Goal: Navigation & Orientation: Find specific page/section

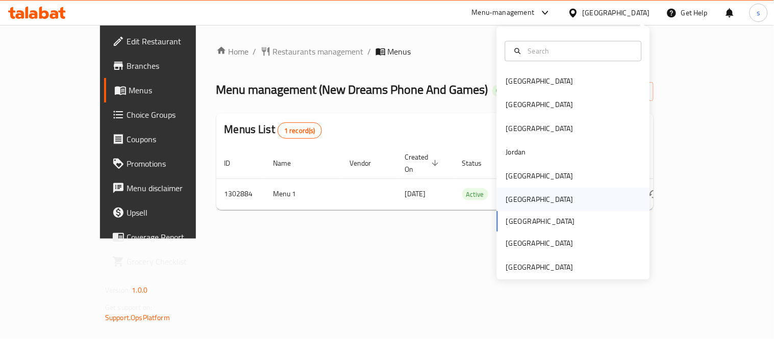
click at [513, 195] on div "[GEOGRAPHIC_DATA]" at bounding box center [539, 199] width 67 height 11
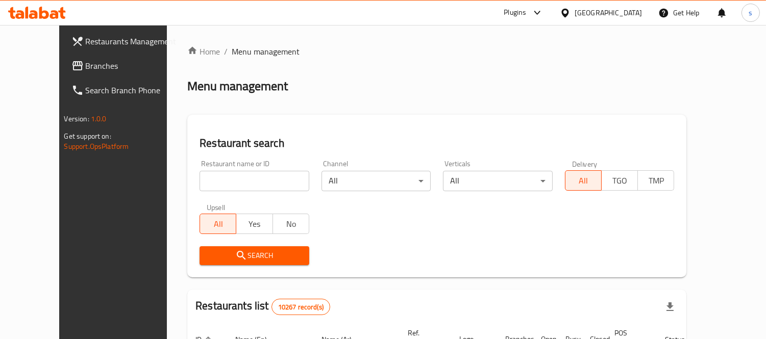
click at [86, 69] on span "Branches" at bounding box center [132, 66] width 93 height 12
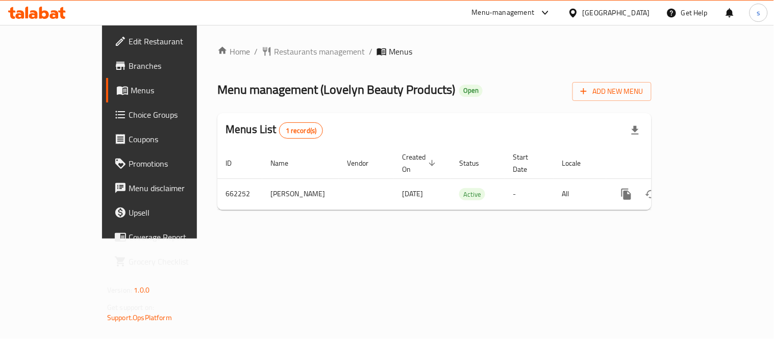
click at [576, 14] on icon at bounding box center [572, 12] width 7 height 9
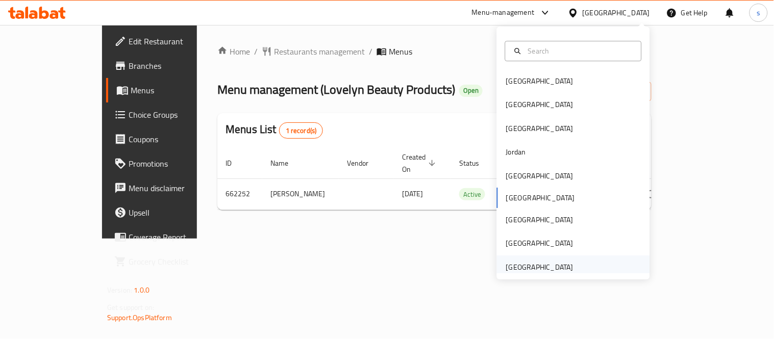
click at [540, 265] on div "[GEOGRAPHIC_DATA]" at bounding box center [539, 267] width 67 height 11
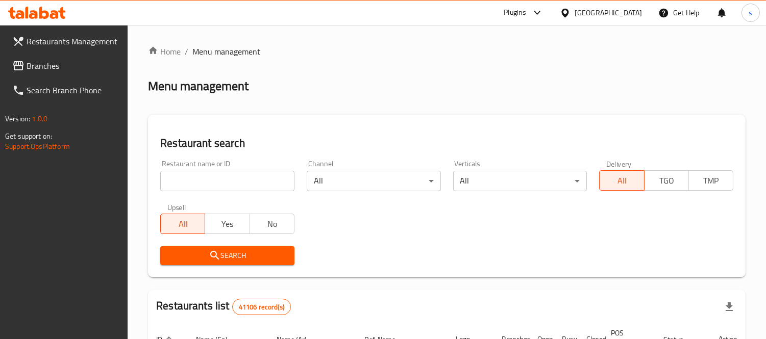
click at [38, 61] on span "Branches" at bounding box center [73, 66] width 93 height 12
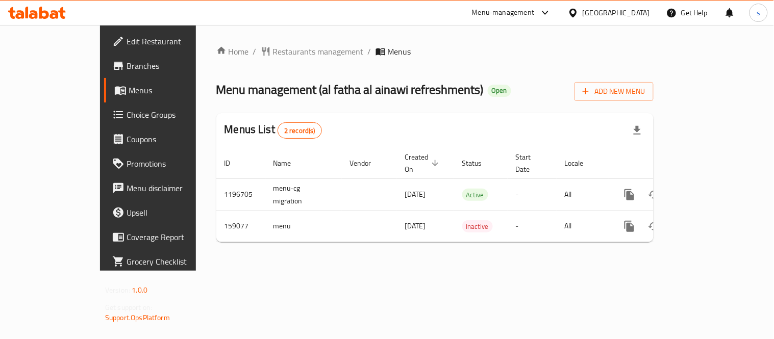
click at [572, 14] on icon at bounding box center [572, 12] width 7 height 9
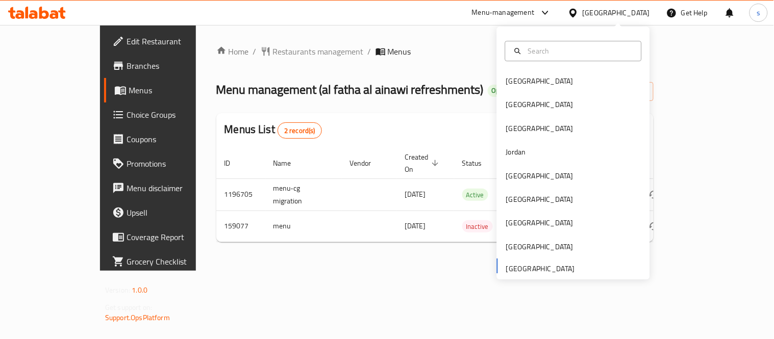
click at [519, 12] on div "Menu-management" at bounding box center [503, 13] width 63 height 12
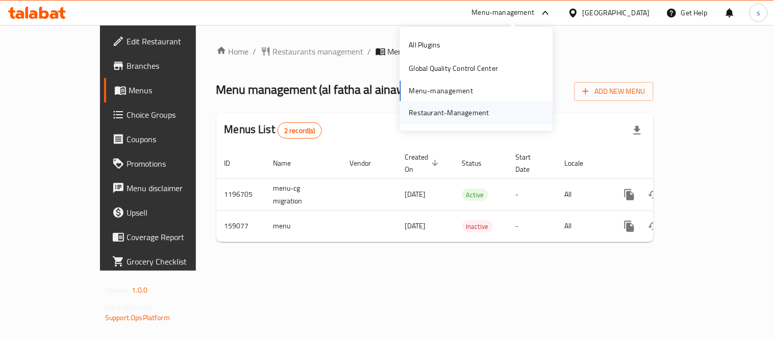
click at [472, 114] on div "Restaurant-Management" at bounding box center [449, 112] width 80 height 11
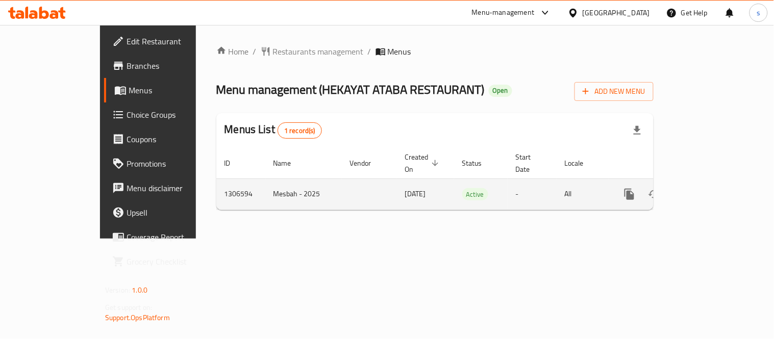
click at [709, 188] on icon "enhanced table" at bounding box center [703, 194] width 12 height 12
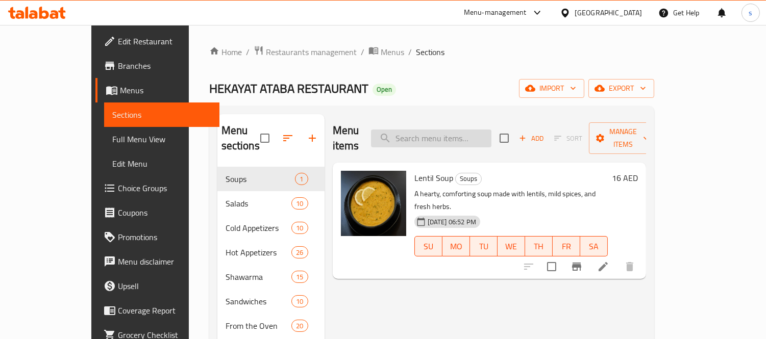
click at [449, 138] on input "search" at bounding box center [431, 139] width 120 height 18
paste input "Gazan Salad"
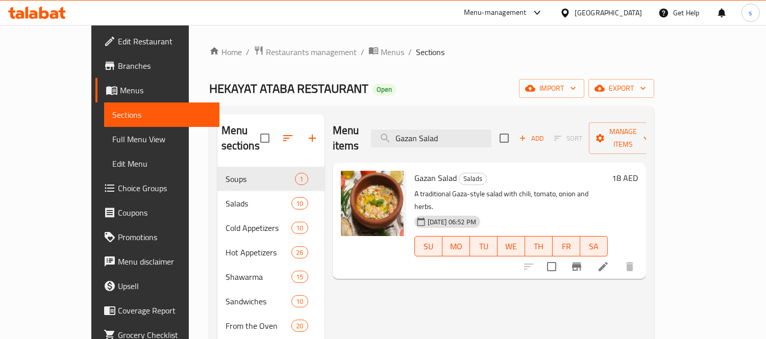
type input "Gazan Salad"
click at [602, 12] on div "[GEOGRAPHIC_DATA]" at bounding box center [607, 12] width 67 height 11
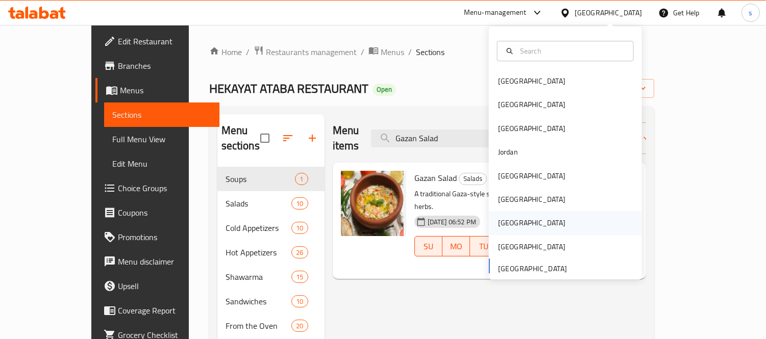
click at [502, 218] on div "[GEOGRAPHIC_DATA]" at bounding box center [531, 223] width 67 height 11
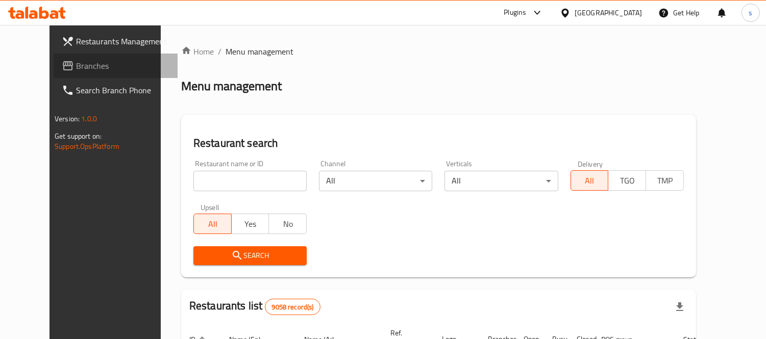
click at [76, 70] on span "Branches" at bounding box center [122, 66] width 93 height 12
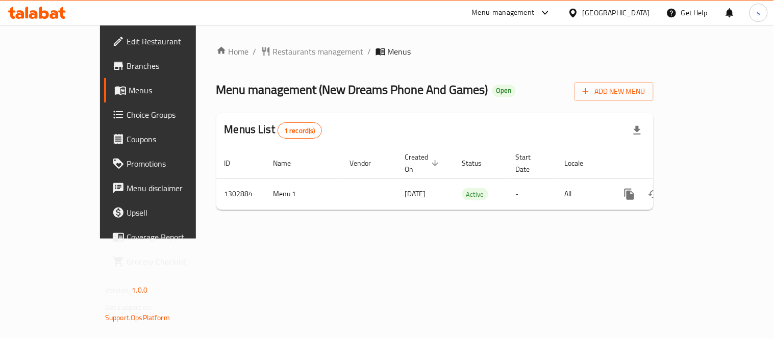
click at [582, 11] on div at bounding box center [575, 12] width 15 height 11
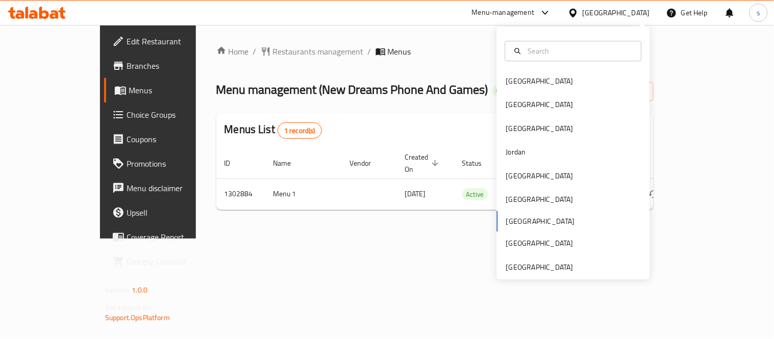
click at [548, 12] on icon at bounding box center [545, 13] width 6 height 4
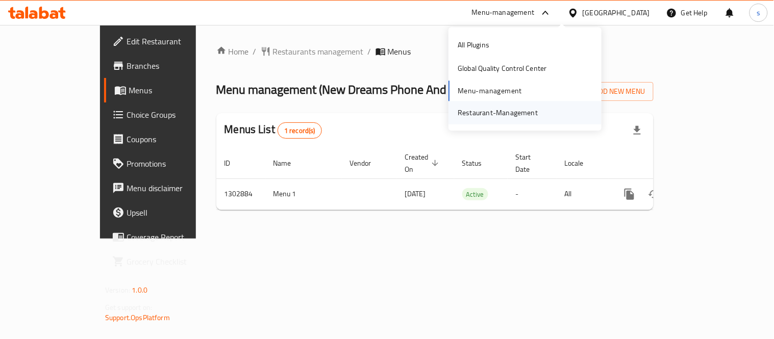
click at [522, 118] on div "Restaurant-Management" at bounding box center [497, 112] width 80 height 11
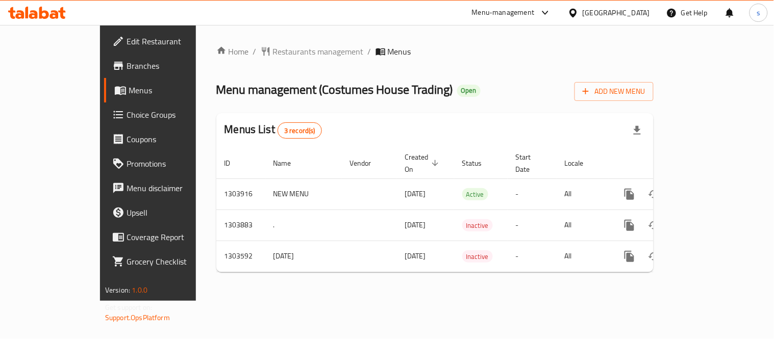
click at [582, 11] on div at bounding box center [575, 12] width 15 height 11
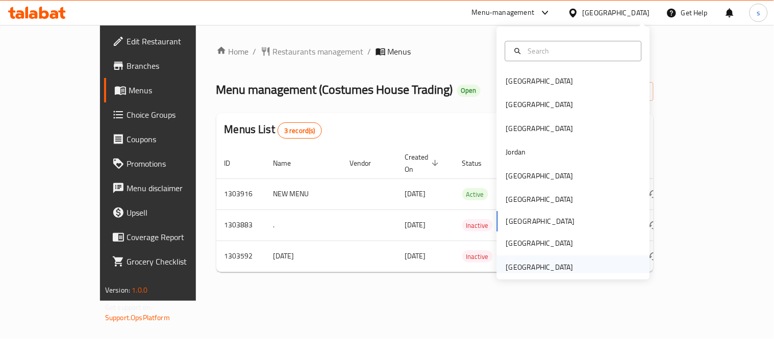
click at [541, 264] on div "[GEOGRAPHIC_DATA]" at bounding box center [539, 267] width 67 height 11
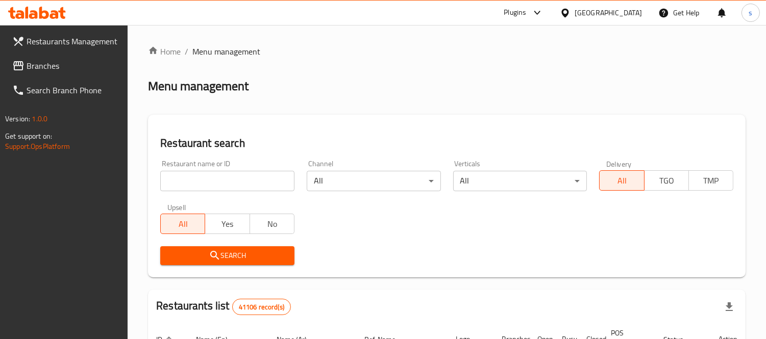
click at [62, 68] on span "Branches" at bounding box center [73, 66] width 93 height 12
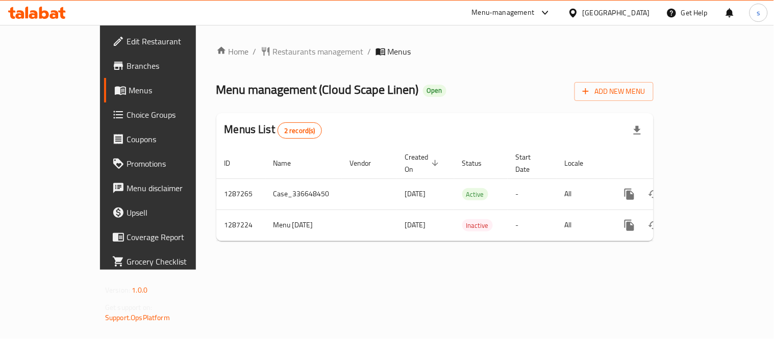
click at [610, 12] on div "[GEOGRAPHIC_DATA]" at bounding box center [615, 12] width 67 height 11
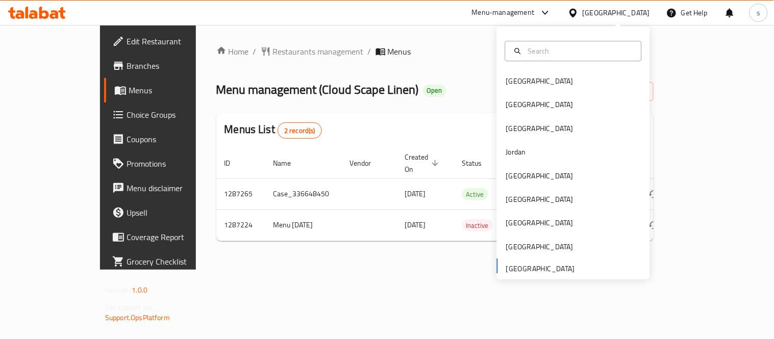
click at [420, 47] on ol "Home / Restaurants management / Menus" at bounding box center [434, 51] width 437 height 12
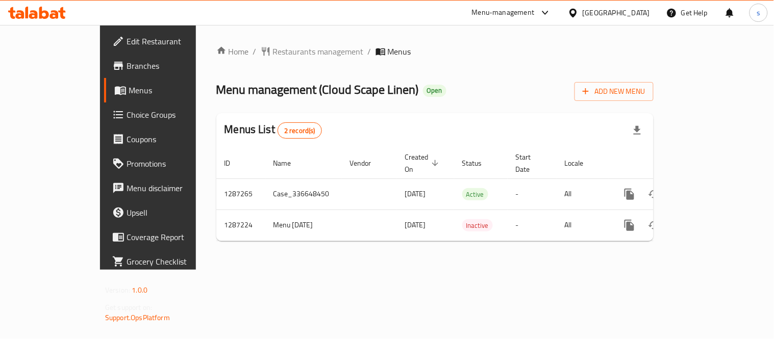
click at [546, 12] on icon at bounding box center [545, 13] width 12 height 12
click at [494, 115] on div "Restaurant-Management" at bounding box center [449, 112] width 96 height 23
click at [597, 11] on div "[GEOGRAPHIC_DATA]" at bounding box center [615, 12] width 67 height 11
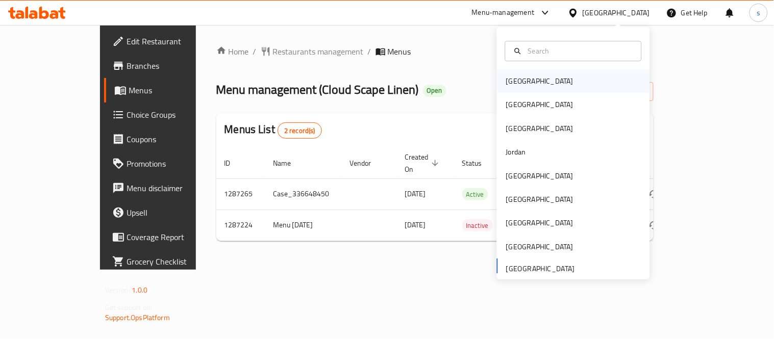
click at [507, 82] on div "[GEOGRAPHIC_DATA]" at bounding box center [539, 80] width 67 height 11
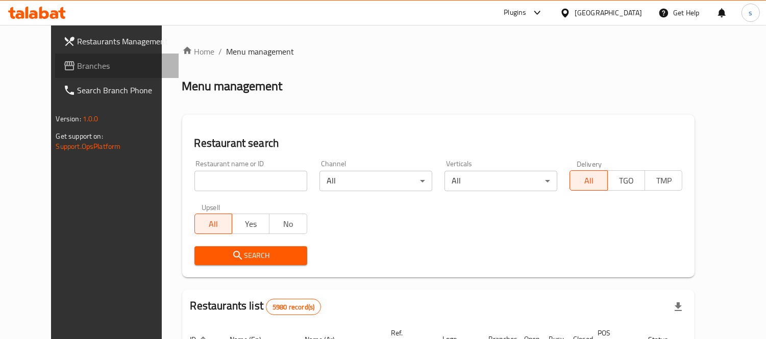
click at [78, 72] on span "Branches" at bounding box center [124, 66] width 93 height 12
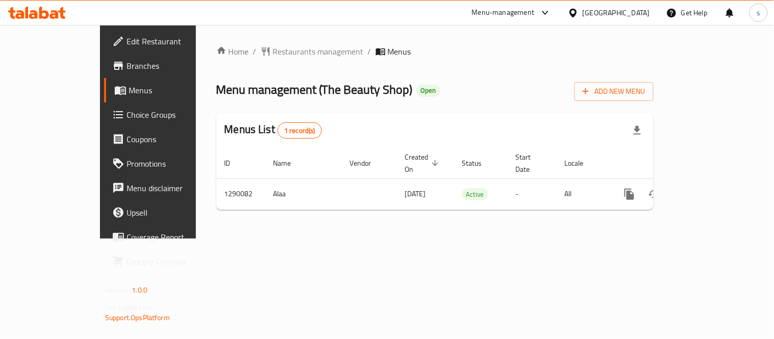
click at [578, 9] on icon at bounding box center [573, 13] width 11 height 11
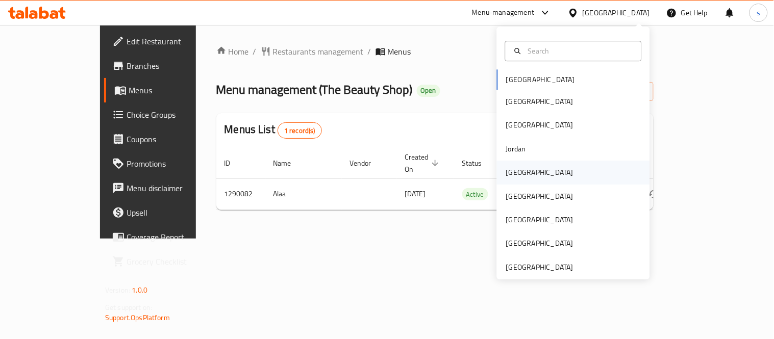
click at [515, 169] on div "Kuwait" at bounding box center [539, 172] width 67 height 11
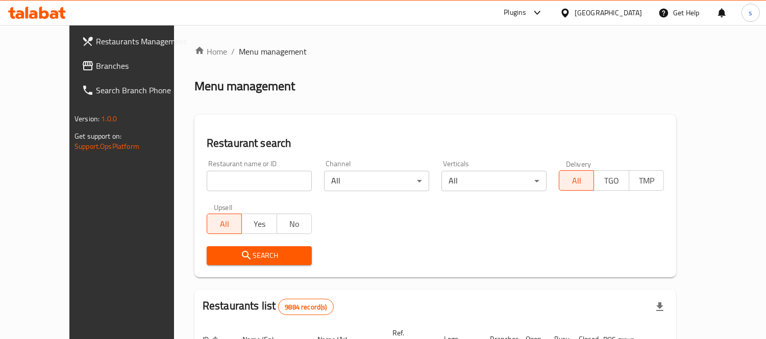
click at [70, 67] on div "Restaurants Management Branches Search Branch Phone Version: 1.0.0 Get support …" at bounding box center [382, 332] width 627 height 615
click at [96, 67] on span "Branches" at bounding box center [142, 66] width 93 height 12
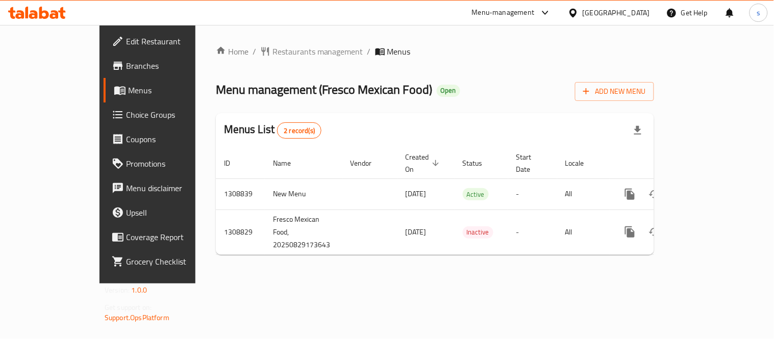
click at [578, 11] on icon at bounding box center [573, 13] width 11 height 11
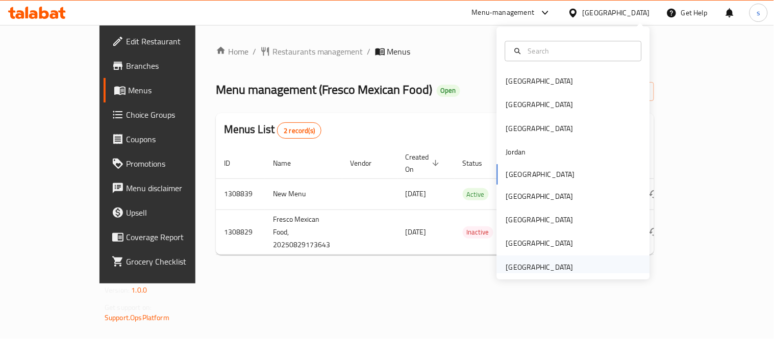
click at [511, 269] on div "[GEOGRAPHIC_DATA]" at bounding box center [539, 267] width 67 height 11
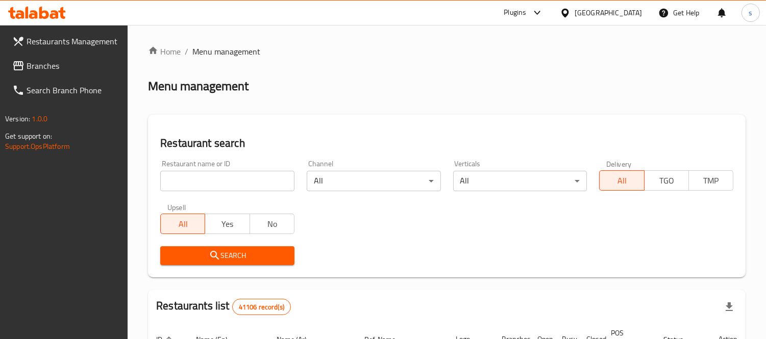
click at [46, 65] on span "Branches" at bounding box center [73, 66] width 93 height 12
